Goal: Task Accomplishment & Management: Use online tool/utility

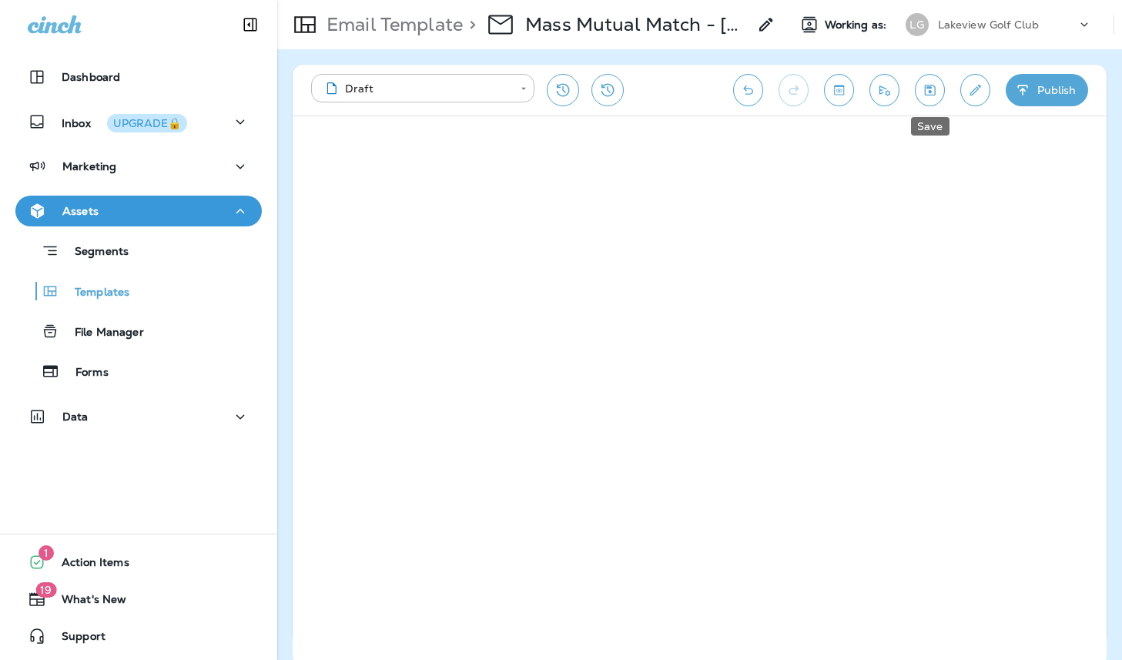
click at [924, 89] on icon "Save" at bounding box center [929, 89] width 16 height 15
click at [886, 89] on icon "Send test email" at bounding box center [884, 89] width 16 height 15
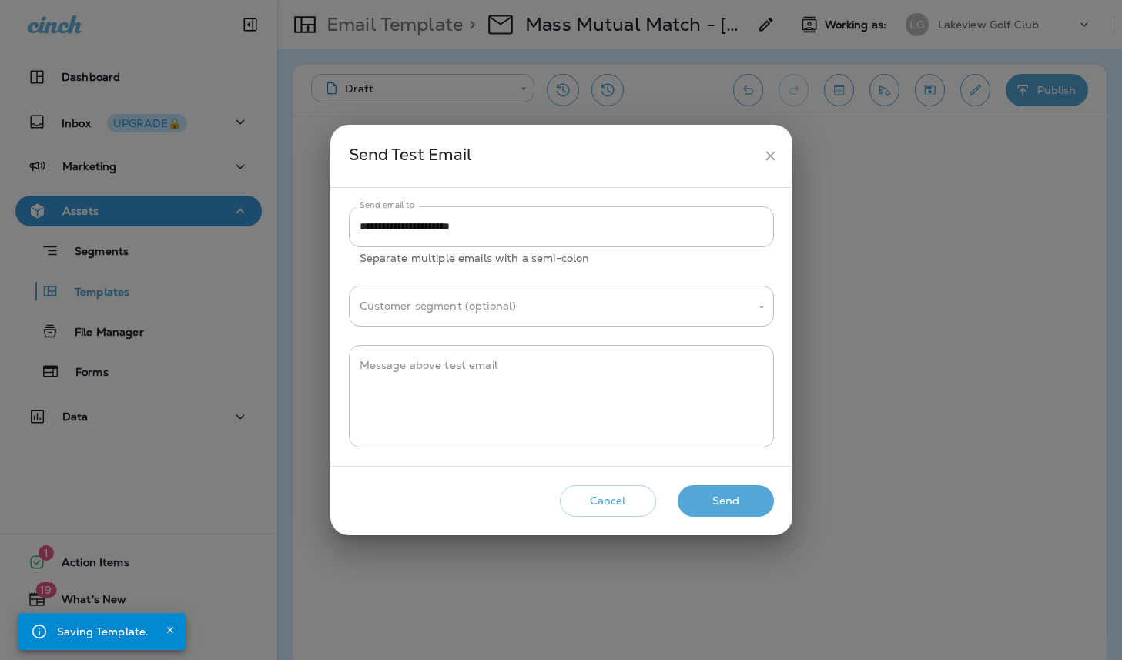
click at [749, 494] on button "Send" at bounding box center [725, 501] width 96 height 32
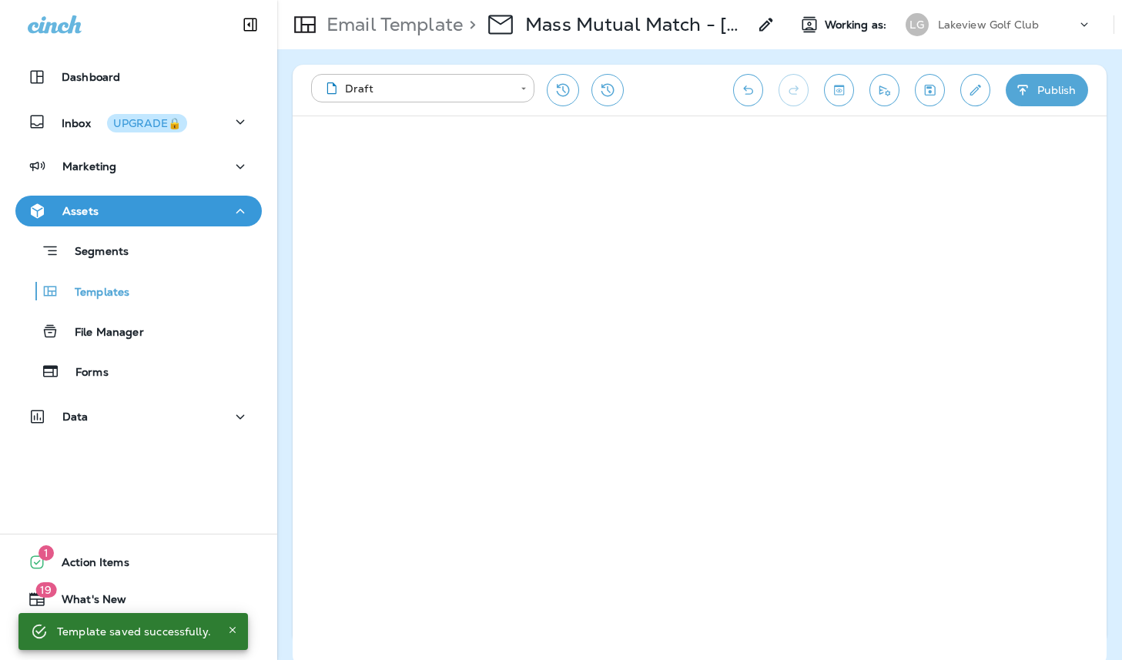
click at [959, 25] on p "Lakeview Golf Club" at bounding box center [989, 24] width 102 height 12
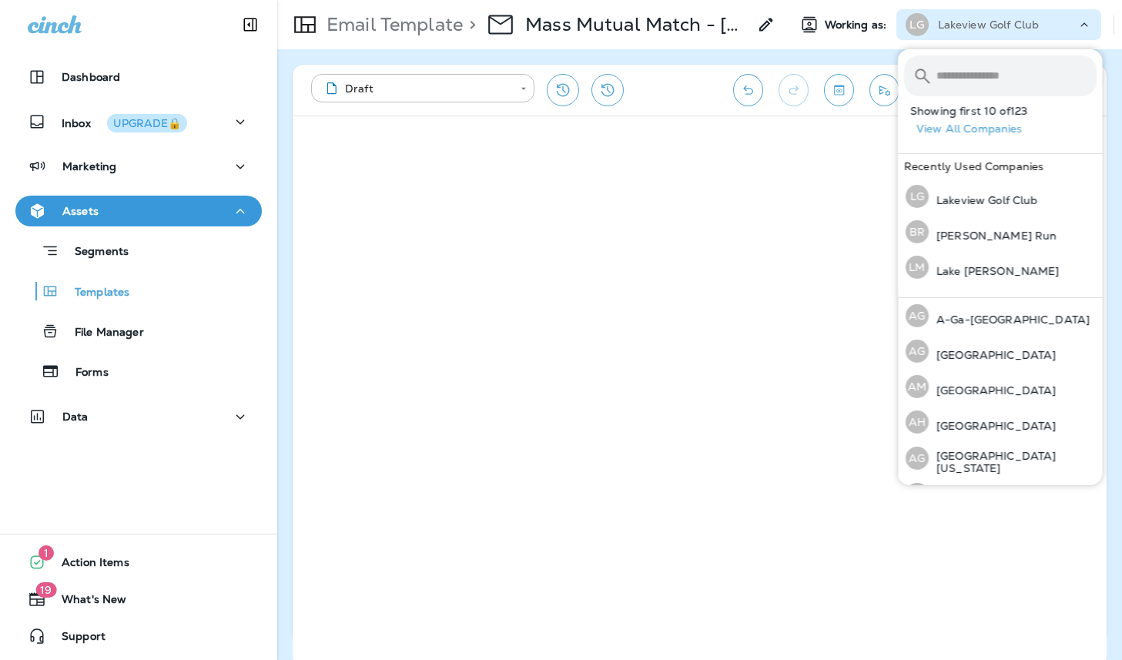
click at [958, 81] on input "text" at bounding box center [1016, 75] width 160 height 41
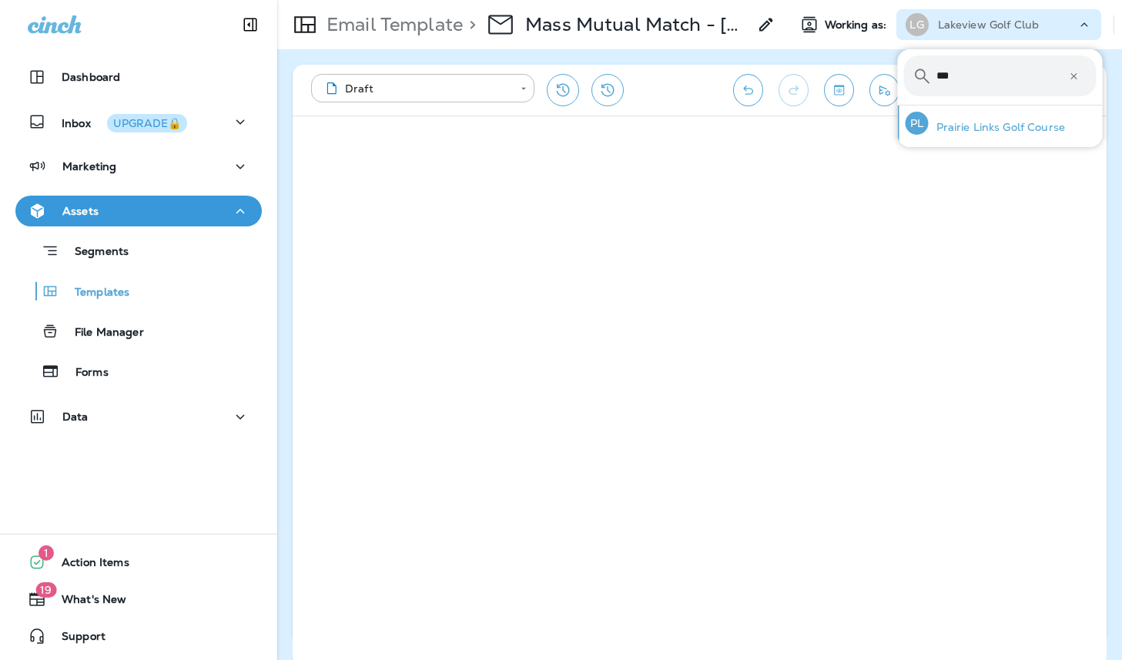
type input "***"
click at [976, 125] on p "Prairie Links Golf Course" at bounding box center [996, 127] width 137 height 12
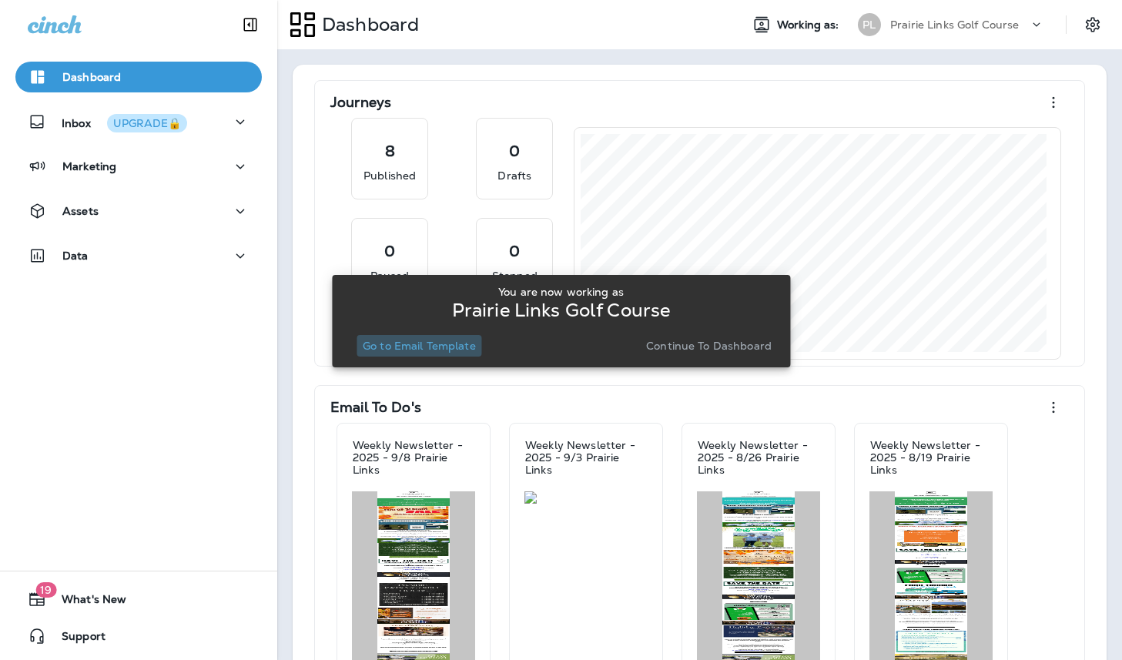
click at [436, 347] on p "Go to Email Template" at bounding box center [419, 345] width 113 height 12
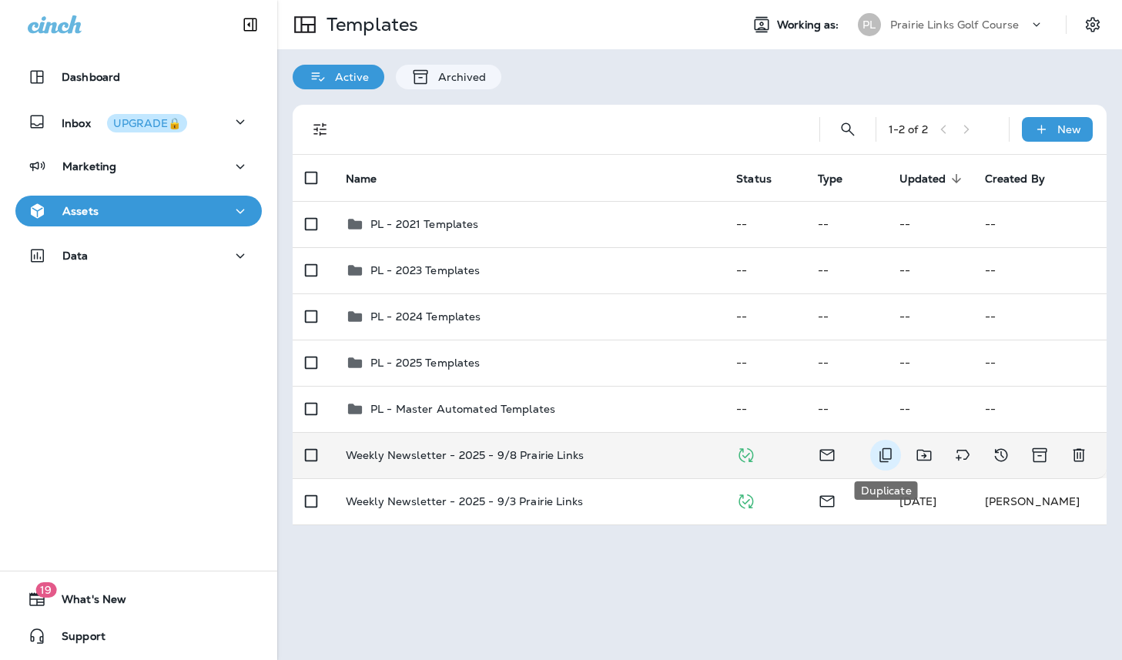
click at [886, 453] on icon "Duplicate" at bounding box center [885, 455] width 18 height 18
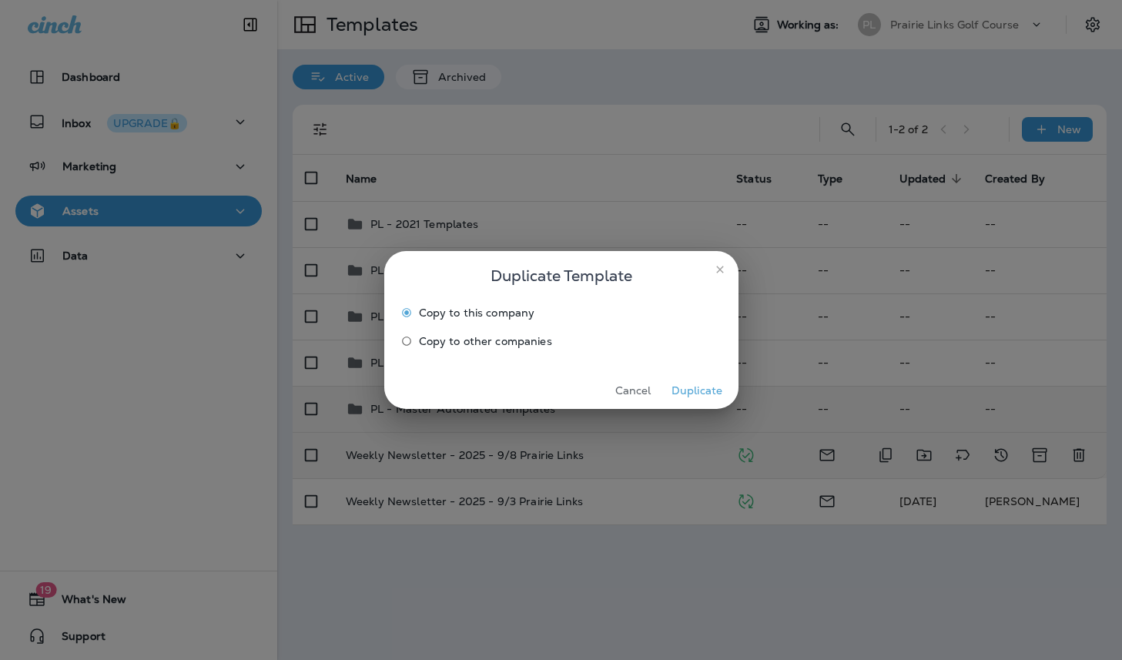
click at [704, 390] on button "Duplicate" at bounding box center [697, 391] width 58 height 24
